Goal: Information Seeking & Learning: Obtain resource

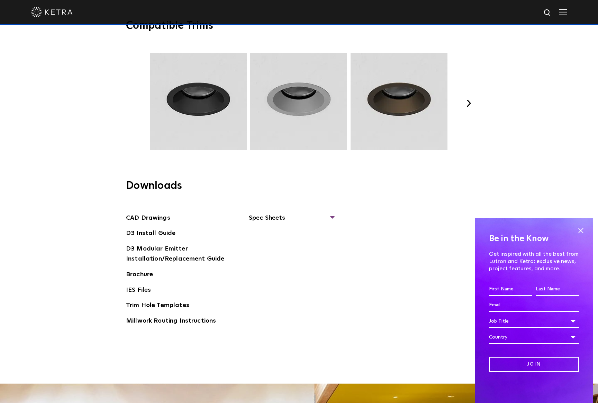
scroll to position [1059, 0]
click at [470, 100] on button "Next" at bounding box center [468, 103] width 7 height 7
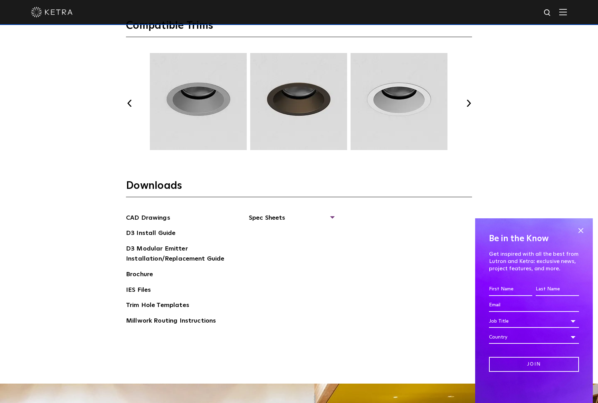
click at [470, 100] on button "Next" at bounding box center [468, 103] width 7 height 7
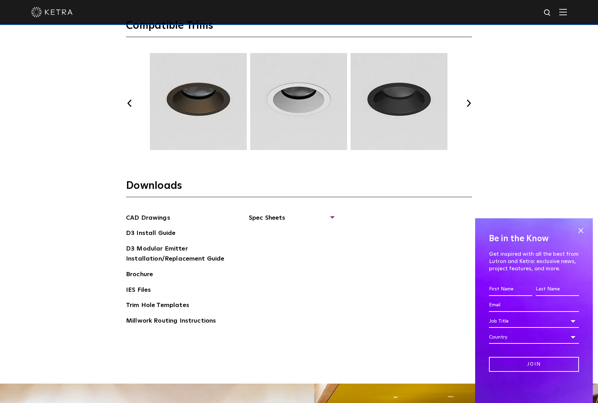
click at [470, 100] on button "Next" at bounding box center [468, 103] width 7 height 7
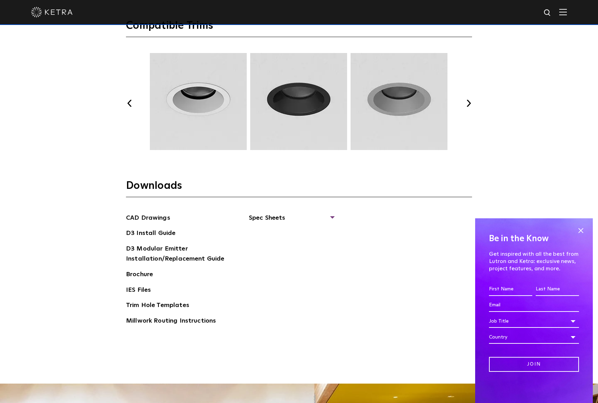
click at [470, 100] on button "Next" at bounding box center [468, 103] width 7 height 7
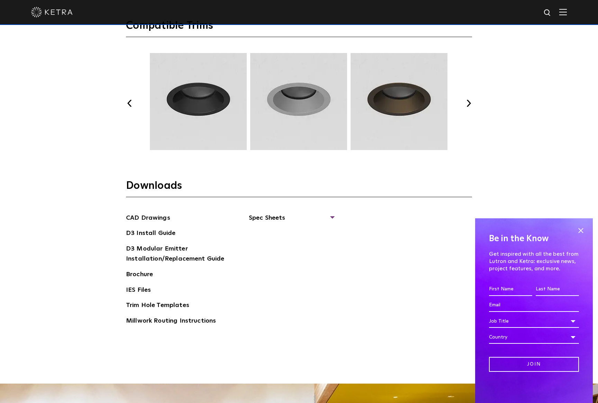
click at [470, 100] on button "Next" at bounding box center [468, 103] width 7 height 7
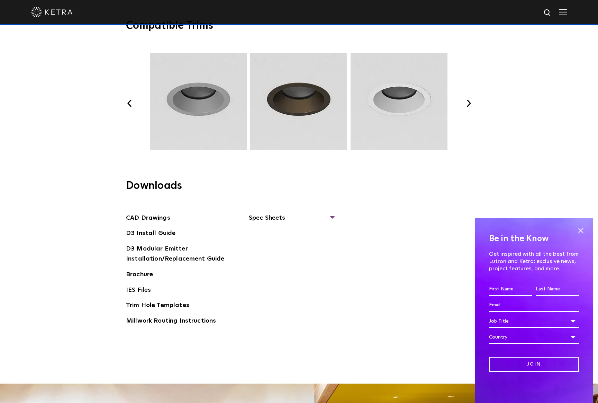
click at [470, 100] on button "Next" at bounding box center [468, 103] width 7 height 7
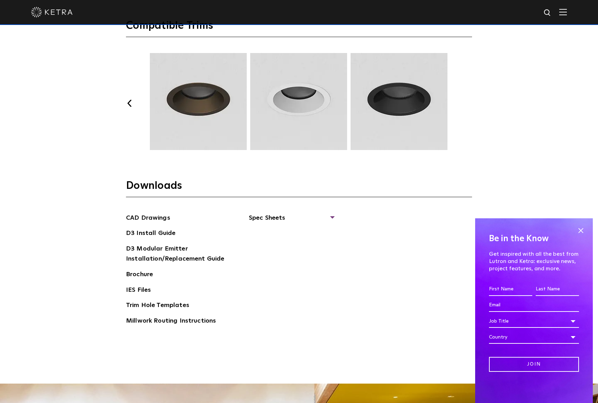
click at [470, 100] on button "Next" at bounding box center [468, 103] width 7 height 7
click at [328, 213] on span "Spec Sheets" at bounding box center [291, 220] width 85 height 15
click at [431, 254] on div "CAD Drawings D3 Install Guide D3 Modular Emitter Installation/Replacement Guide…" at bounding box center [299, 272] width 346 height 118
click at [127, 100] on button "Previous" at bounding box center [129, 103] width 7 height 7
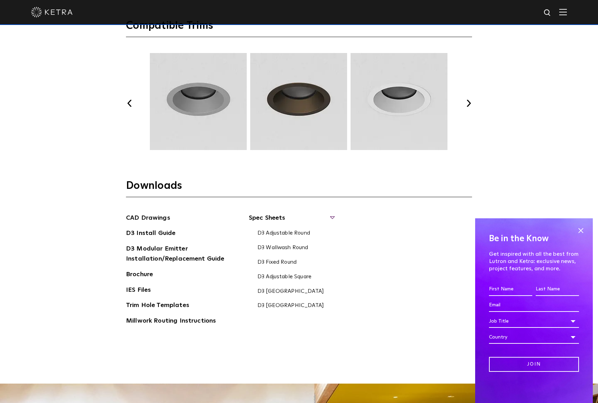
click at [127, 100] on button "Previous" at bounding box center [129, 103] width 7 height 7
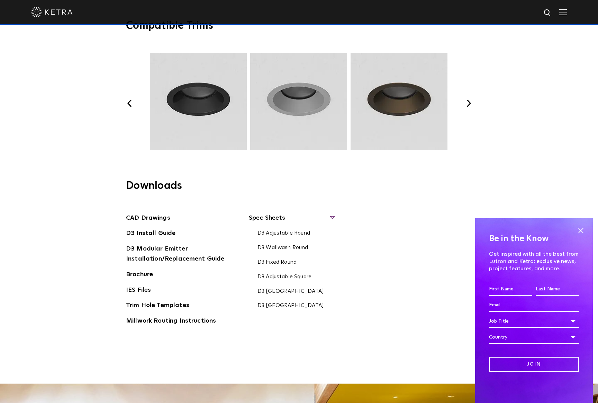
click at [127, 100] on button "Previous" at bounding box center [129, 103] width 7 height 7
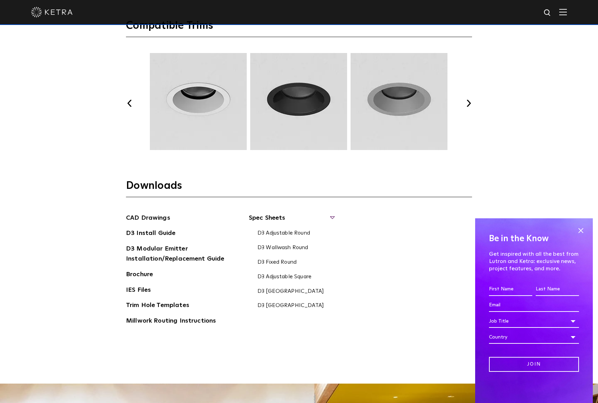
click at [127, 100] on button "Previous" at bounding box center [129, 103] width 7 height 7
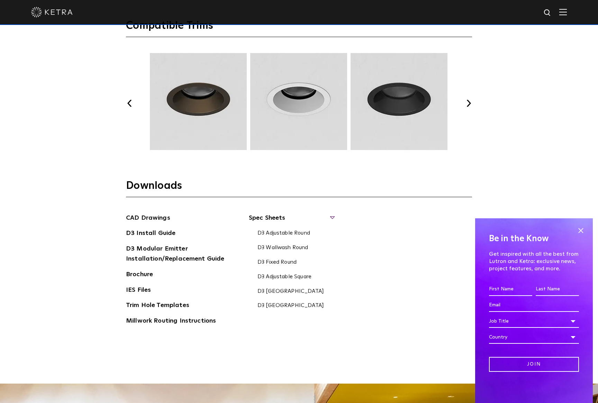
click at [127, 100] on button "Previous" at bounding box center [129, 103] width 7 height 7
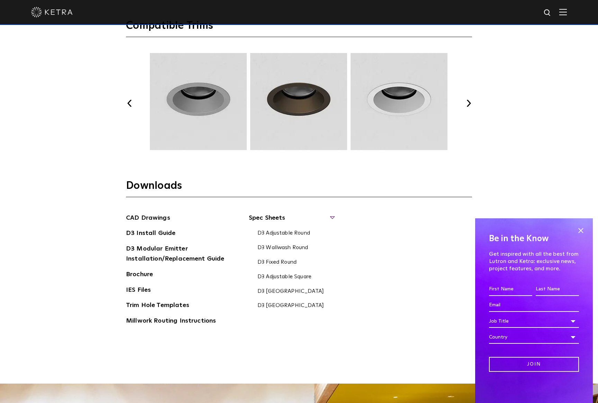
click at [127, 100] on button "Previous" at bounding box center [129, 103] width 7 height 7
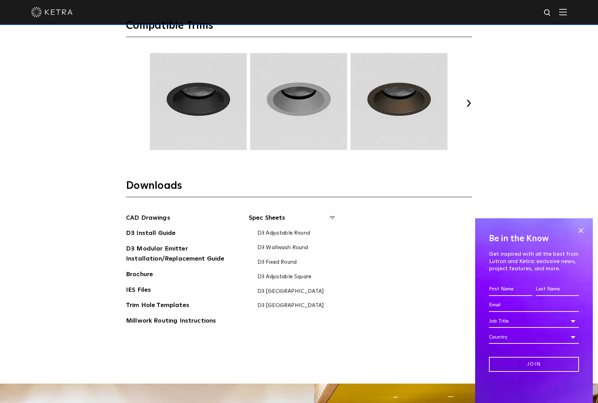
click at [316, 98] on img at bounding box center [298, 101] width 99 height 97
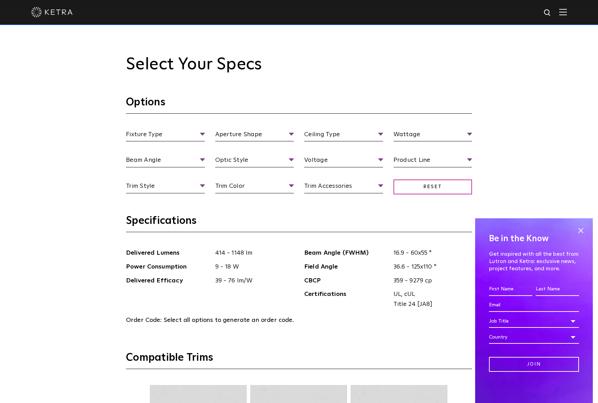
scroll to position [702, 0]
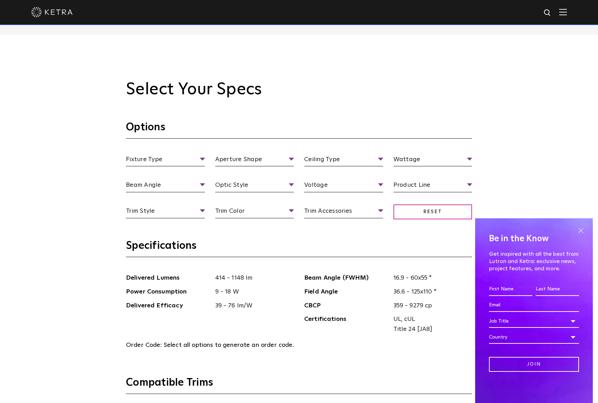
click at [586, 229] on span at bounding box center [581, 230] width 10 height 10
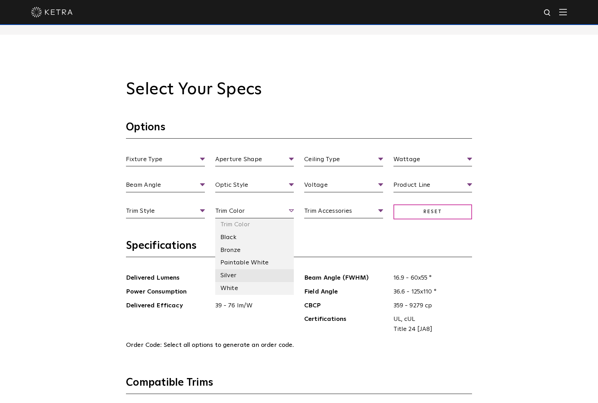
click at [258, 270] on li "Silver" at bounding box center [254, 275] width 79 height 13
click at [288, 209] on span "Silver" at bounding box center [254, 212] width 79 height 12
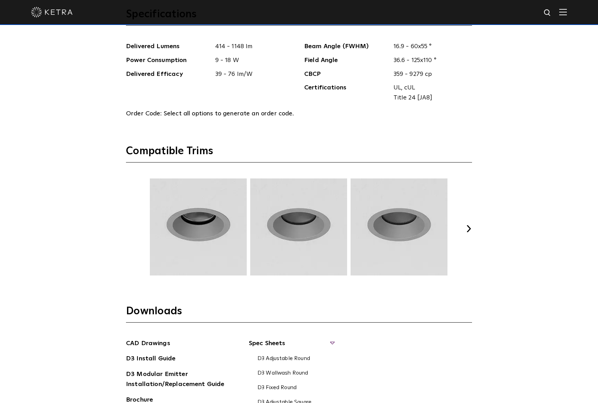
scroll to position [979, 0]
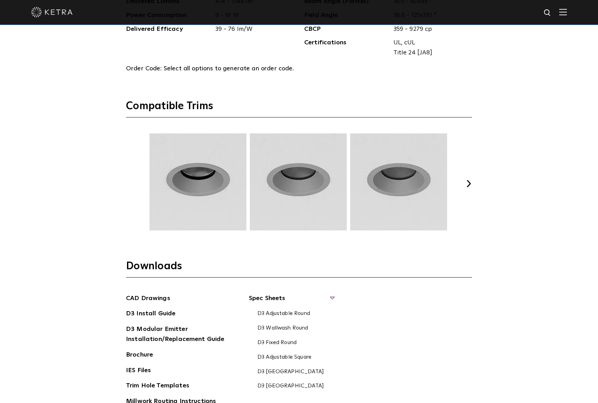
click at [314, 179] on img at bounding box center [298, 181] width 99 height 97
click at [465, 183] on div "Previous Next" at bounding box center [299, 183] width 346 height 100
click at [471, 182] on button "Next" at bounding box center [468, 183] width 7 height 7
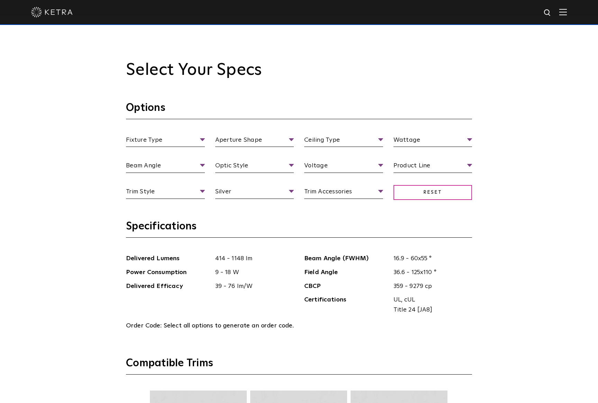
scroll to position [721, 0]
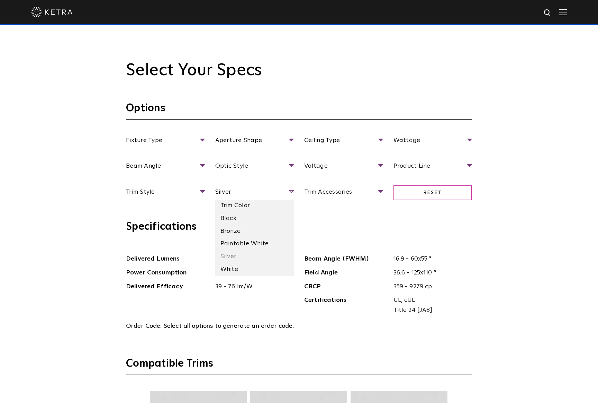
click at [285, 192] on span "Silver" at bounding box center [254, 193] width 79 height 12
click at [247, 207] on li "Trim Color" at bounding box center [254, 205] width 79 height 13
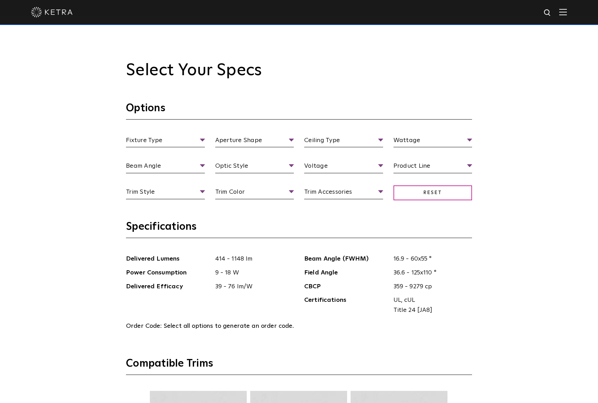
click at [463, 217] on section "Options Fixture Type Fixture Type Adjustable Fixed Wall Wash Aperture Shape Ape…" at bounding box center [299, 160] width 346 height 118
click at [431, 189] on span "Reset" at bounding box center [433, 192] width 79 height 15
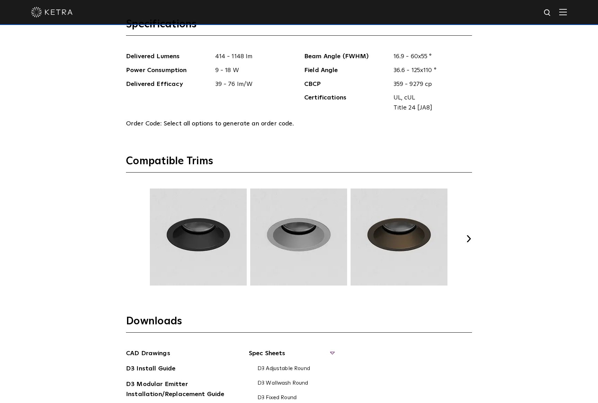
scroll to position [921, 0]
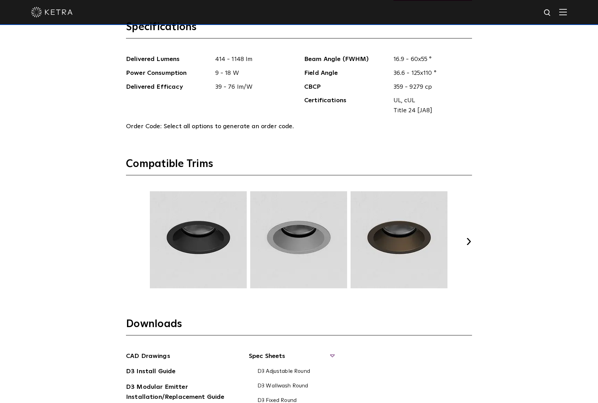
click at [470, 238] on button "Next" at bounding box center [468, 241] width 7 height 7
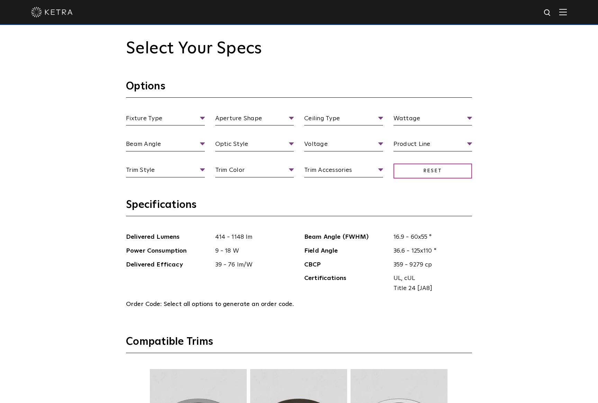
scroll to position [743, 0]
click at [235, 158] on li "Square" at bounding box center [254, 157] width 79 height 13
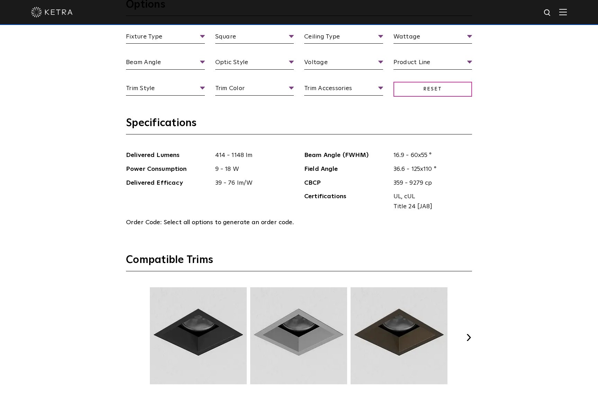
scroll to position [826, 0]
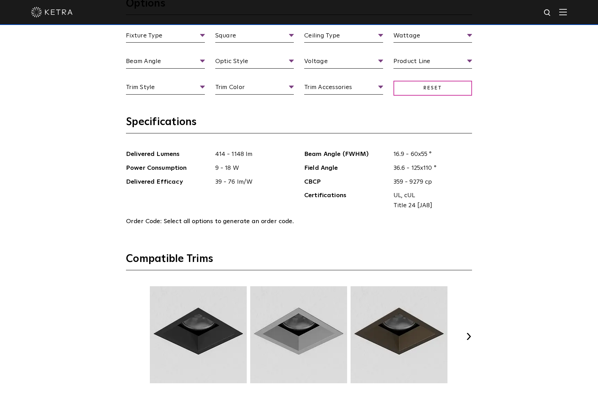
click at [293, 339] on img at bounding box center [298, 334] width 99 height 97
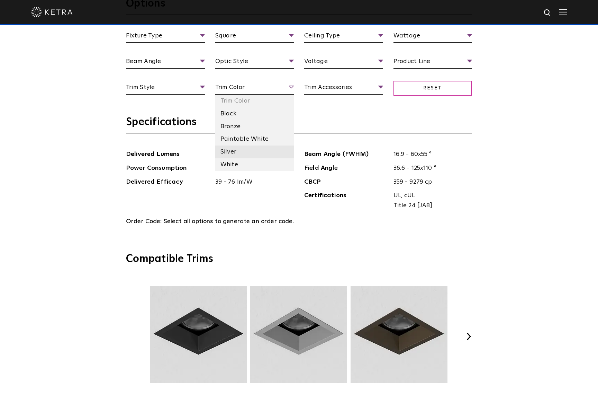
click at [243, 150] on li "Silver" at bounding box center [254, 151] width 79 height 13
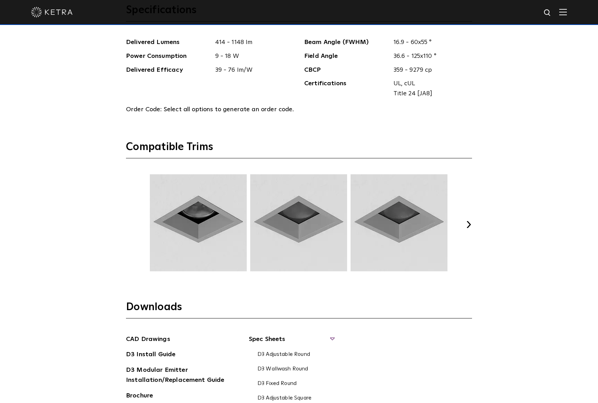
scroll to position [938, 0]
click at [469, 221] on button "Next" at bounding box center [468, 224] width 7 height 7
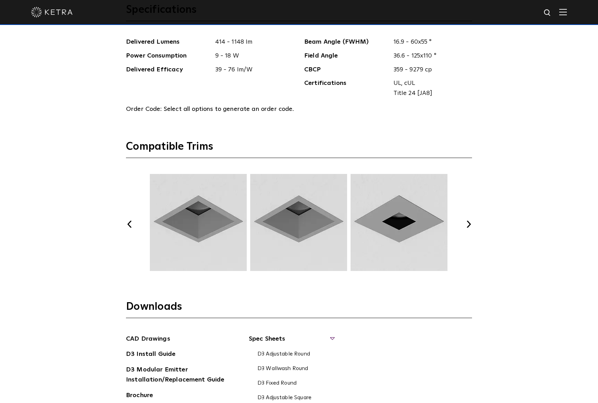
click at [469, 221] on button "Next" at bounding box center [468, 224] width 7 height 7
click at [466, 221] on button "Next" at bounding box center [468, 224] width 7 height 7
click at [130, 222] on button "Previous" at bounding box center [129, 224] width 7 height 7
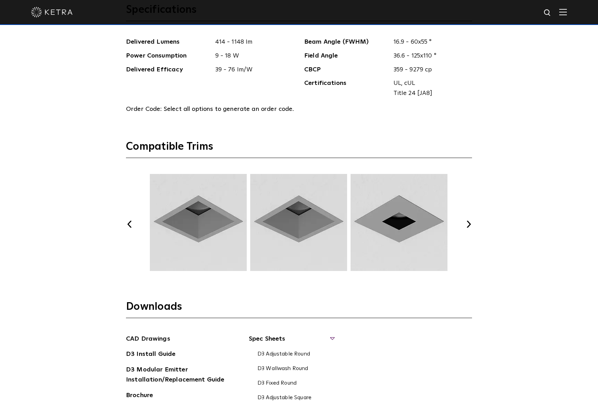
click at [130, 222] on button "Previous" at bounding box center [129, 224] width 7 height 7
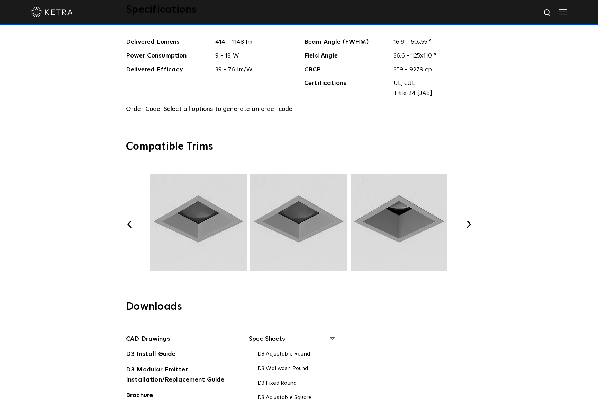
click at [130, 222] on button "Previous" at bounding box center [129, 224] width 7 height 7
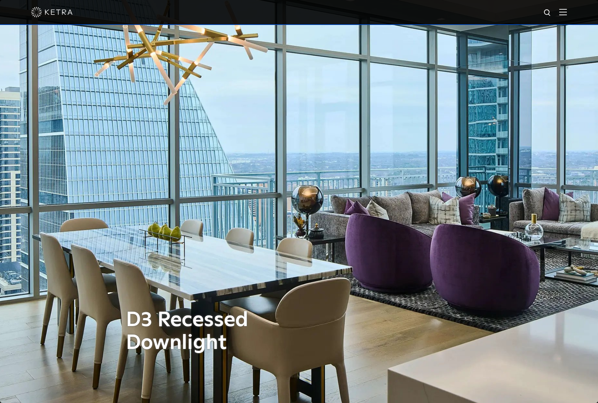
scroll to position [0, 0]
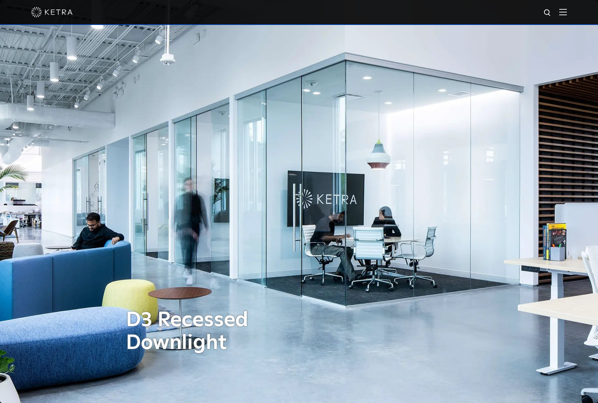
click at [565, 13] on img at bounding box center [564, 12] width 8 height 7
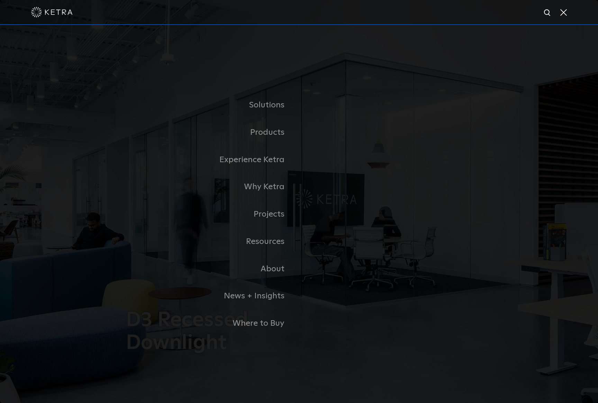
click at [562, 14] on span at bounding box center [564, 12] width 8 height 7
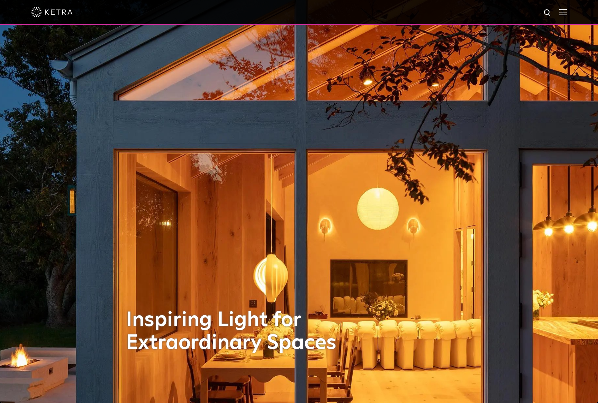
click at [563, 13] on img at bounding box center [564, 12] width 8 height 7
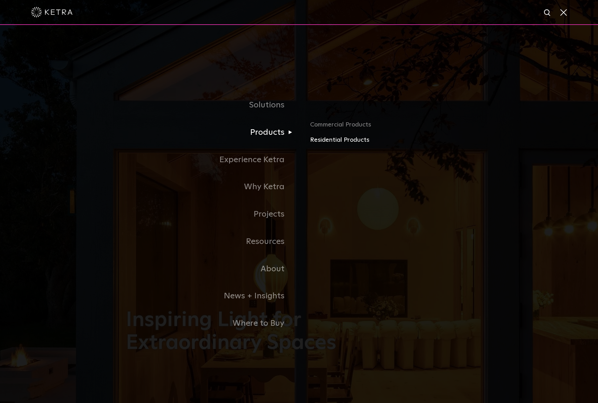
click at [328, 142] on link "Residential Products" at bounding box center [391, 140] width 162 height 10
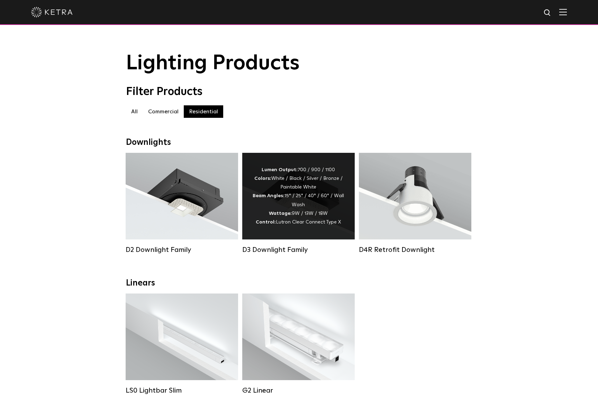
click at [282, 202] on div "Lumen Output: 700 / 900 / 1100 Colors: White / Black / Silver / Bronze / Painta…" at bounding box center [299, 196] width 92 height 61
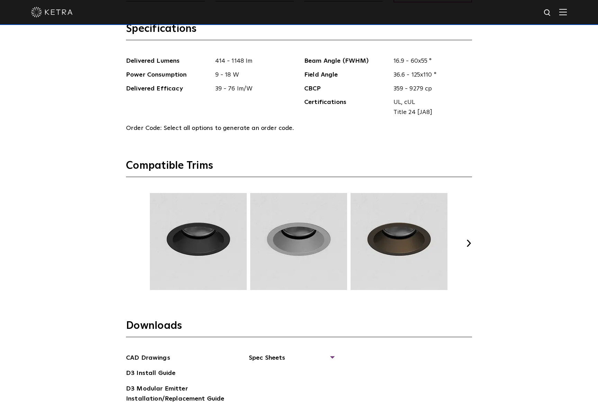
scroll to position [918, 0]
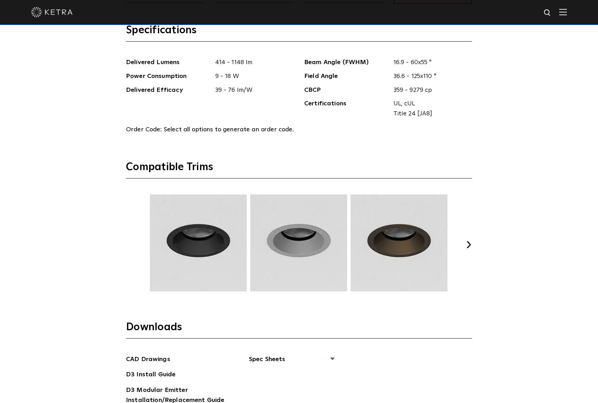
click at [298, 249] on img at bounding box center [298, 242] width 99 height 97
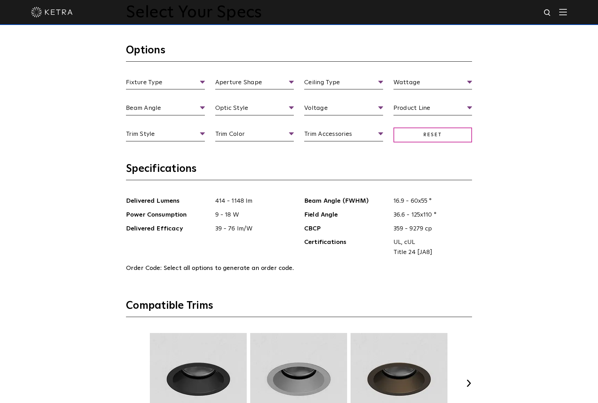
scroll to position [778, 0]
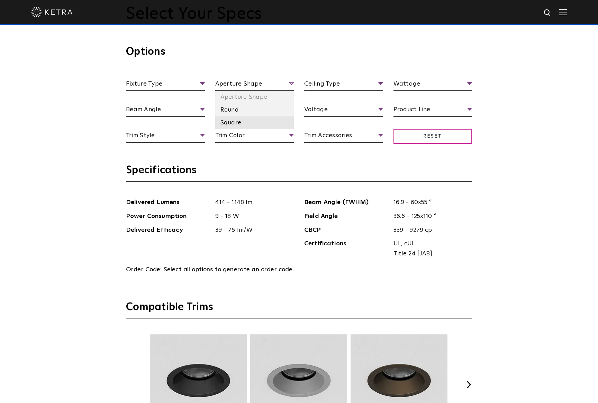
click at [244, 121] on li "Square" at bounding box center [254, 122] width 79 height 13
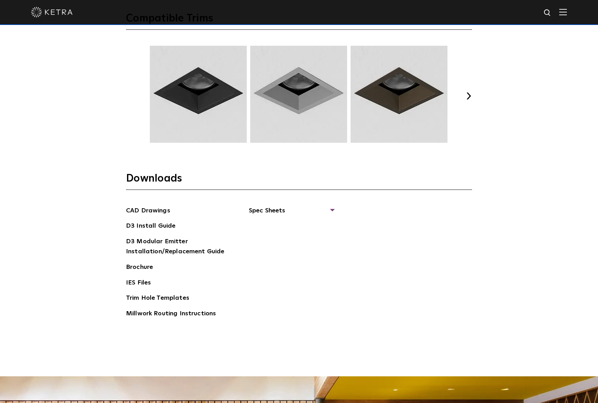
scroll to position [1075, 0]
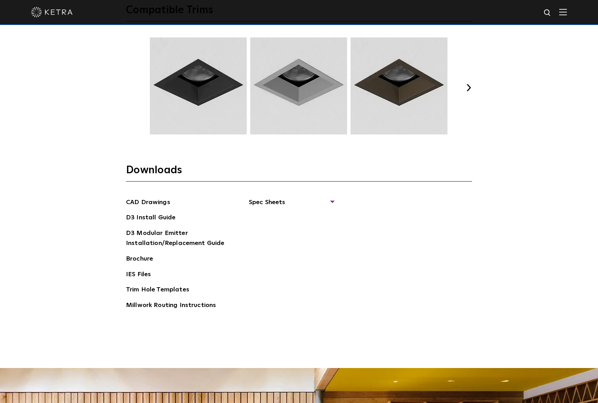
click at [334, 197] on div "CAD Drawings D3 Install Guide D3 Modular Emitter Installation/Replacement Guide…" at bounding box center [299, 256] width 346 height 118
click at [332, 199] on span "Spec Sheets" at bounding box center [291, 204] width 85 height 15
click at [289, 258] on link "D3 Adjustable Square" at bounding box center [285, 262] width 54 height 8
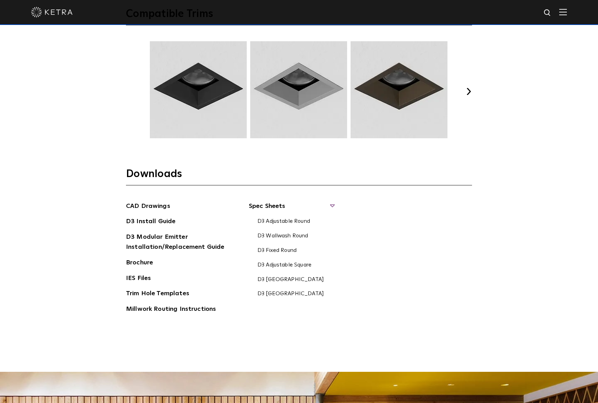
scroll to position [1069, 0]
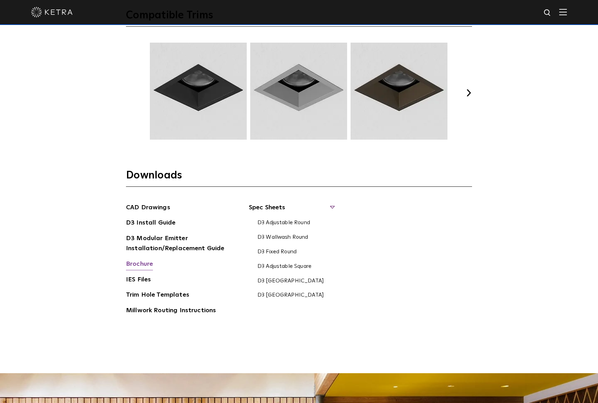
click at [141, 260] on link "Brochure" at bounding box center [139, 264] width 27 height 11
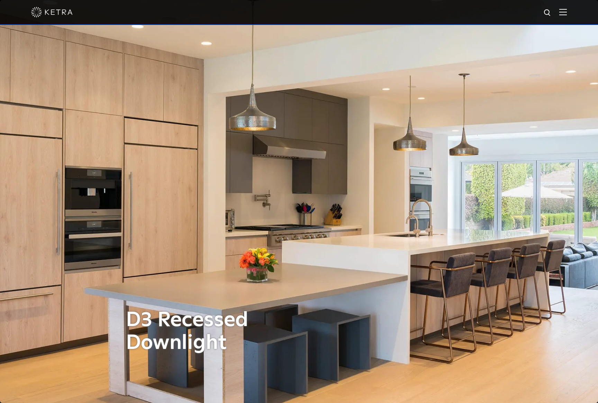
scroll to position [0, 0]
